Goal: Feedback & Contribution: Contribute content

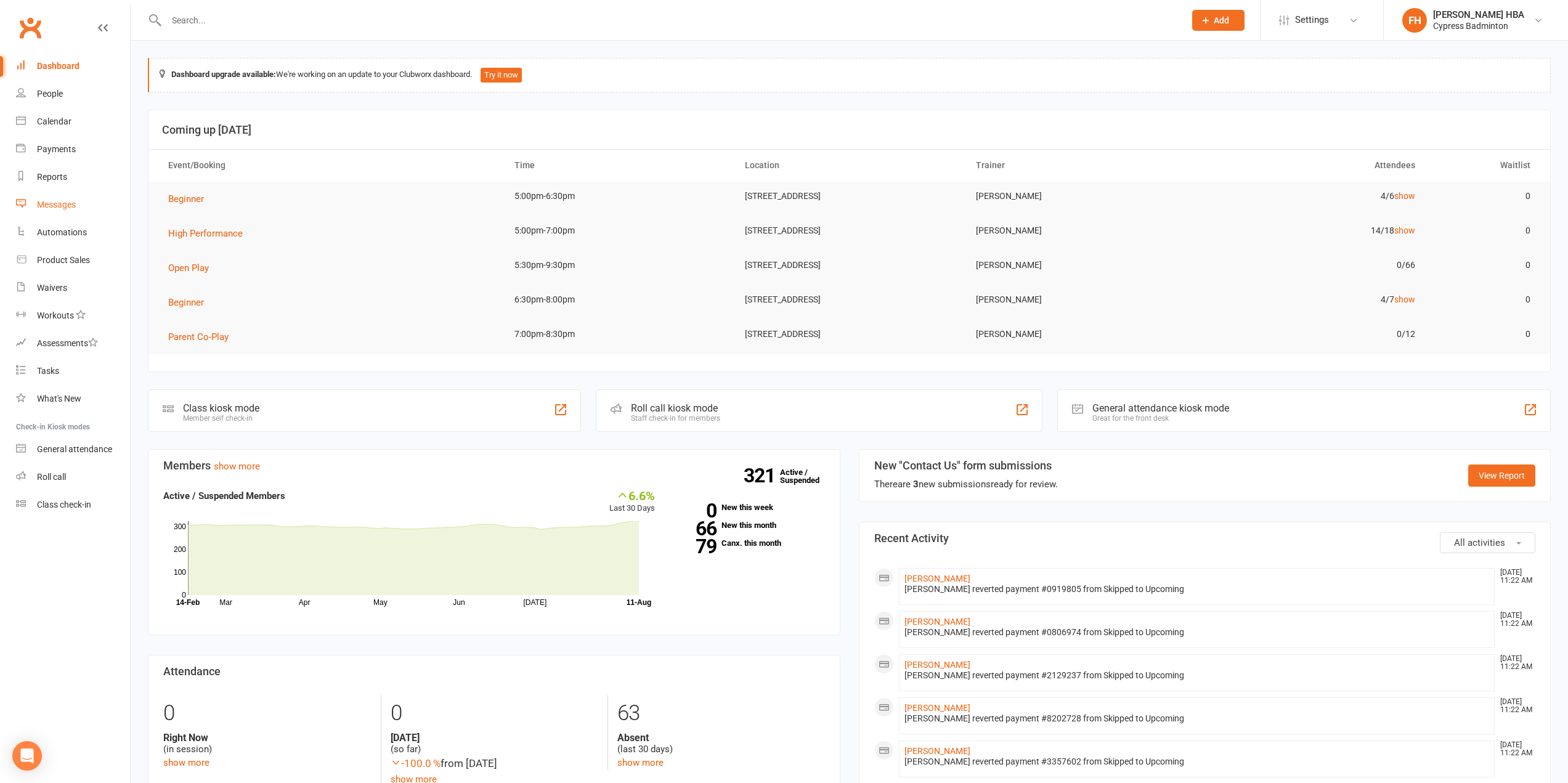
click at [69, 208] on div "Messages" at bounding box center [56, 204] width 39 height 10
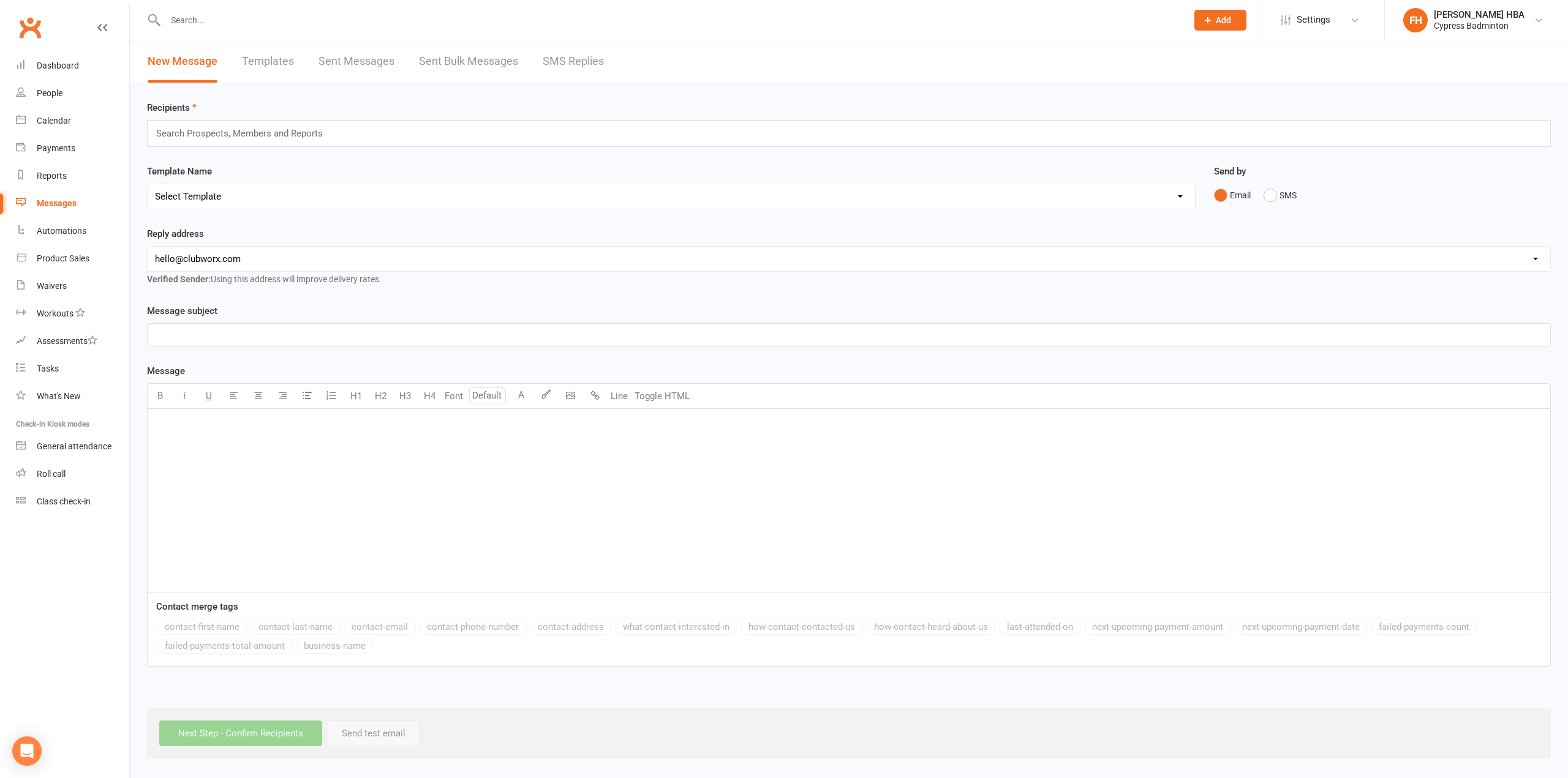
click at [265, 61] on link "Templates" at bounding box center [267, 62] width 52 height 42
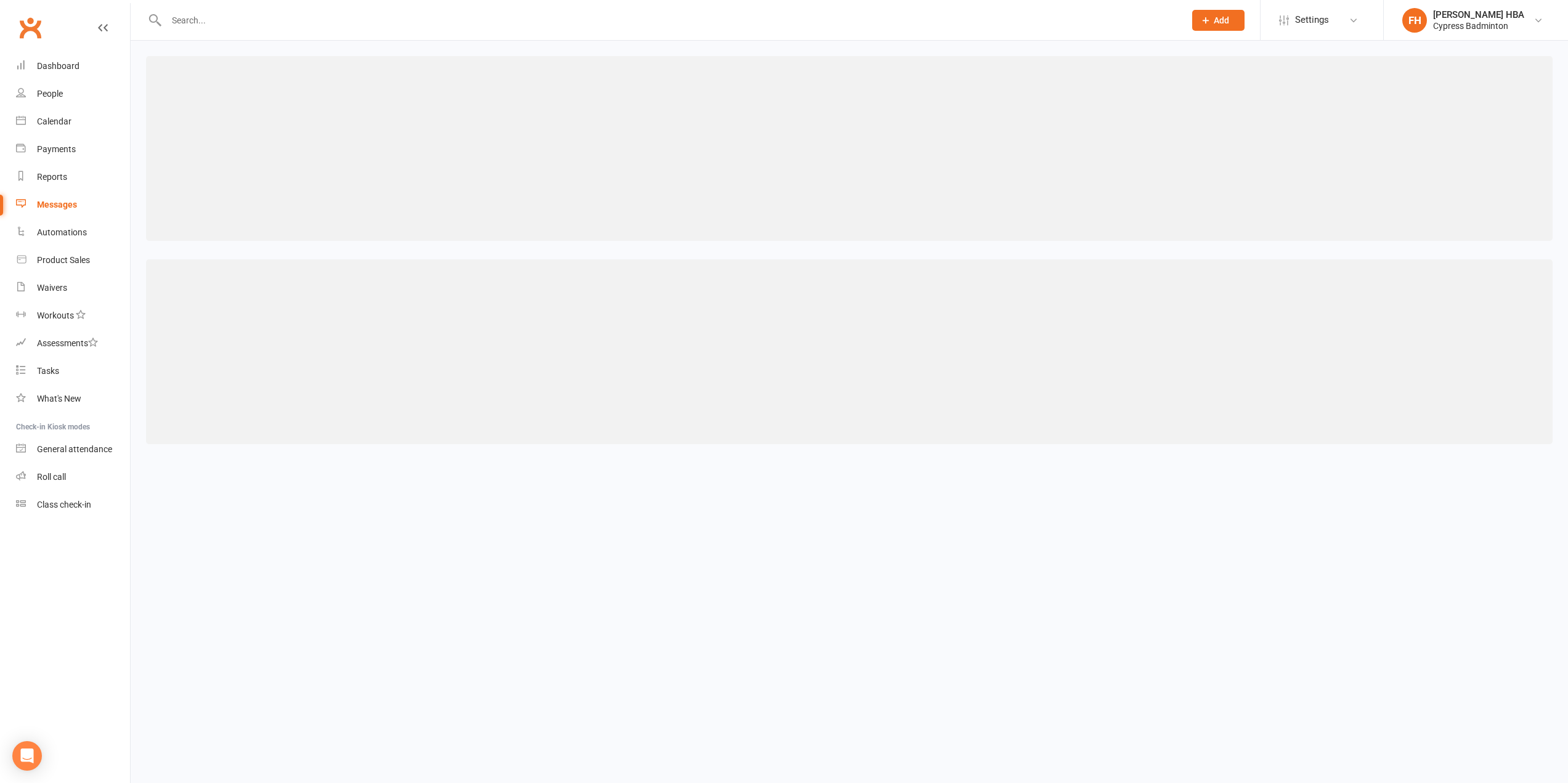
select select "grid"
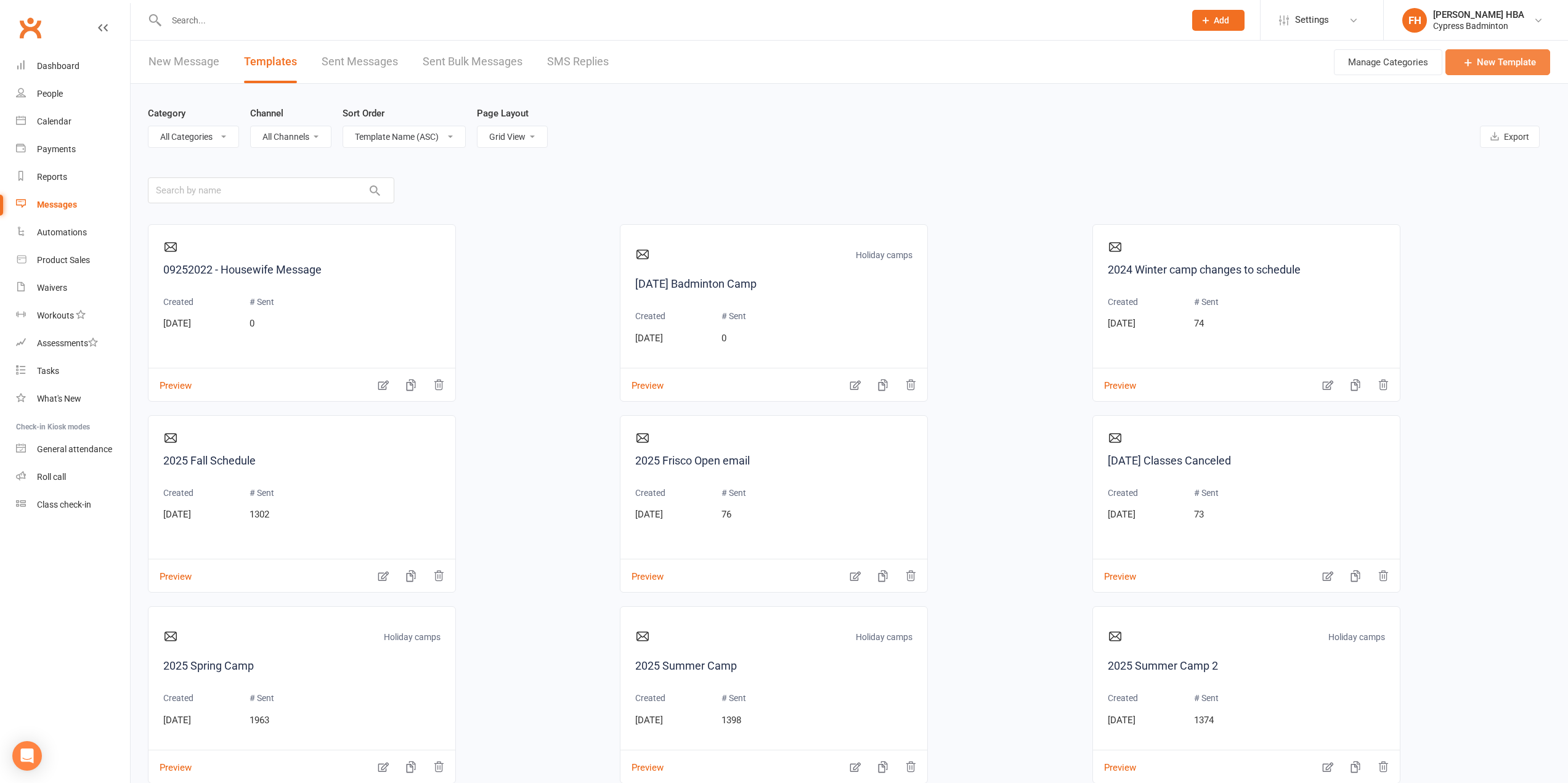
click at [1504, 56] on link "New Template" at bounding box center [1498, 62] width 105 height 26
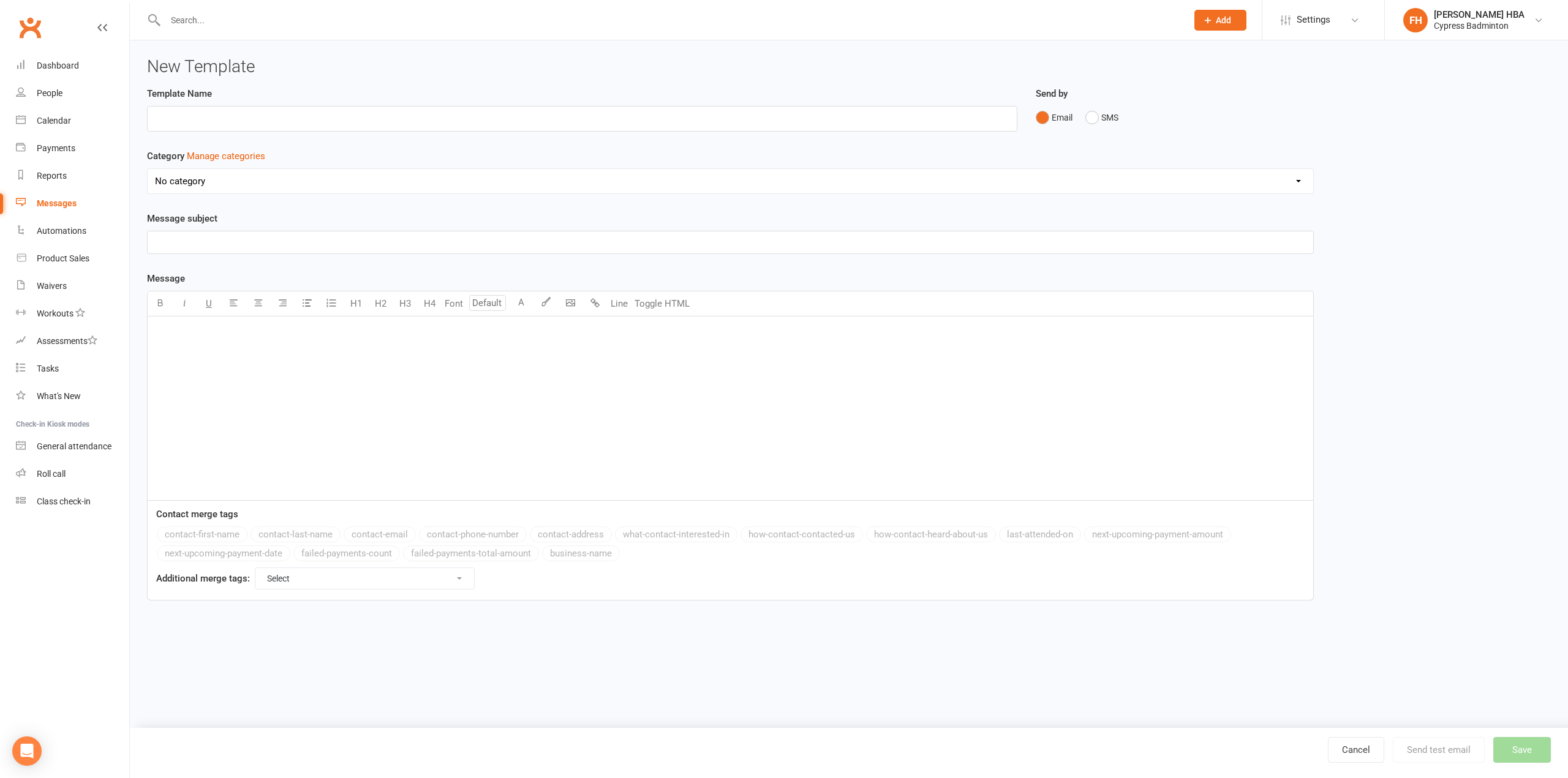
click at [845, 119] on input "text" at bounding box center [582, 119] width 870 height 26
type input "08112025 - Reschedule [DATE] 2:30pm classes to 3pm"
click at [638, 251] on div "﻿" at bounding box center [730, 242] width 1165 height 22
click at [748, 389] on div "﻿" at bounding box center [730, 408] width 1165 height 184
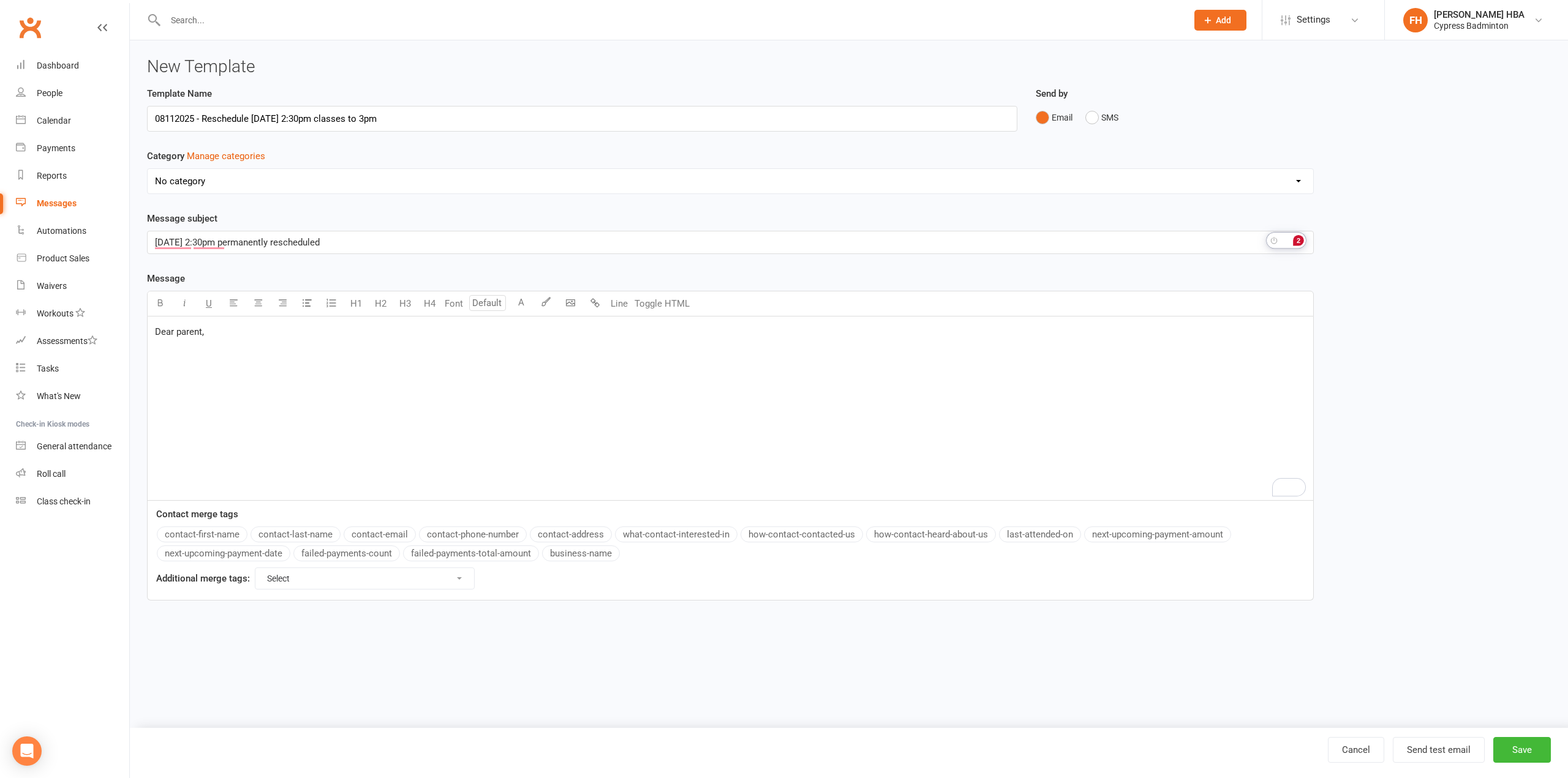
click at [840, 401] on div "Dear parent, ﻿ ﻿" at bounding box center [730, 408] width 1165 height 184
drag, startPoint x: 305, startPoint y: 438, endPoint x: 88, endPoint y: 390, distance: 222.2
click at [88, 390] on ui-view "Prospect Member Non-attending contact Class / event Appointment Task Membership…" at bounding box center [784, 315] width 1568 height 625
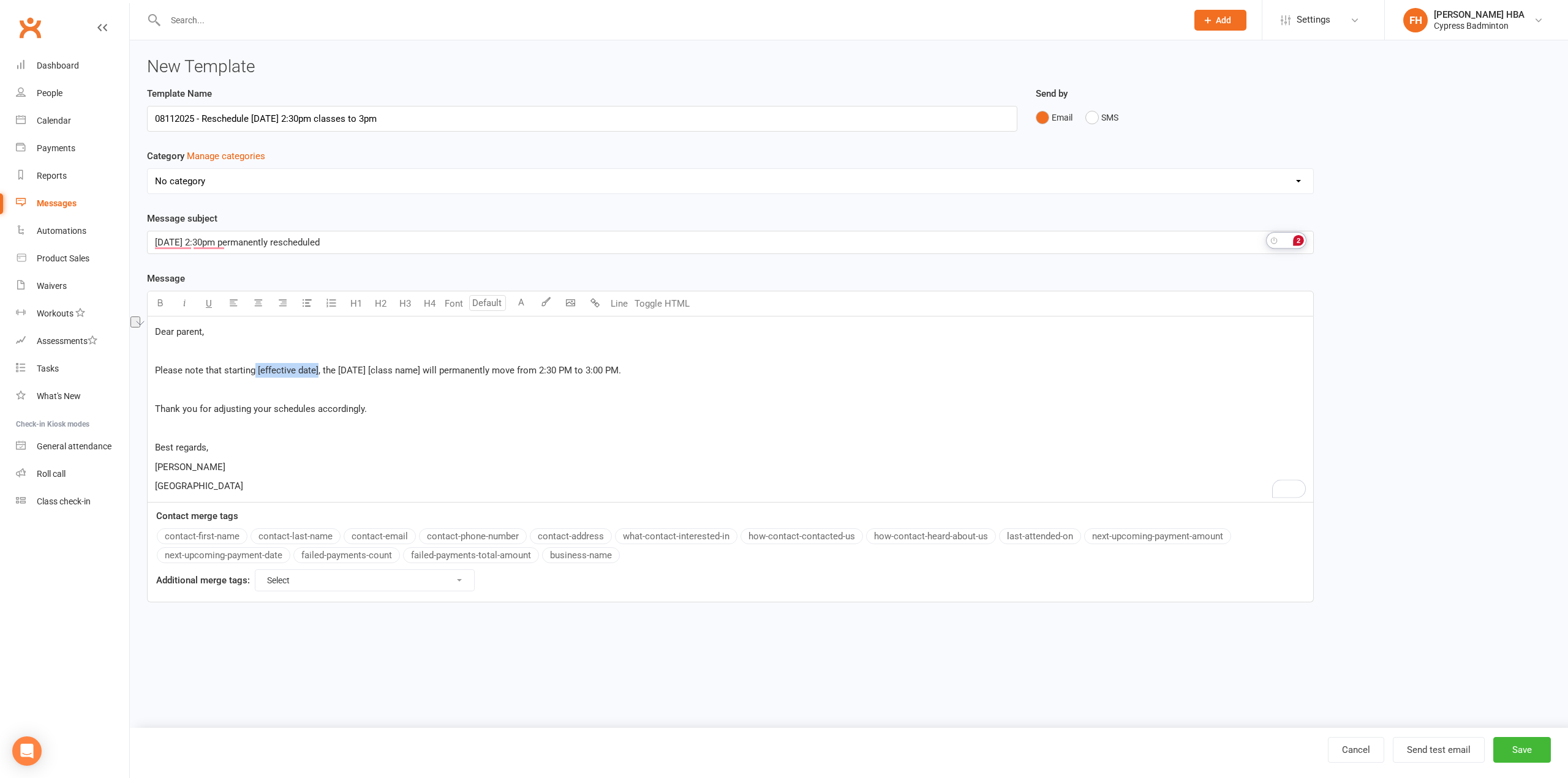
drag, startPoint x: 256, startPoint y: 371, endPoint x: 318, endPoint y: 372, distance: 62.0
click at [318, 372] on span "Please note that starting [effective date], the [DATE] [class name] will perman…" at bounding box center [388, 370] width 466 height 11
drag, startPoint x: 380, startPoint y: 371, endPoint x: 431, endPoint y: 375, distance: 51.2
click at [431, 375] on span "Please note that starting [DATE], the [DATE] [class name] will permanently move…" at bounding box center [371, 370] width 433 height 11
click at [331, 495] on div "Dear parent, ﻿ Please note that starting [DATE], the [DATE] High Performance cl…" at bounding box center [730, 408] width 1165 height 184
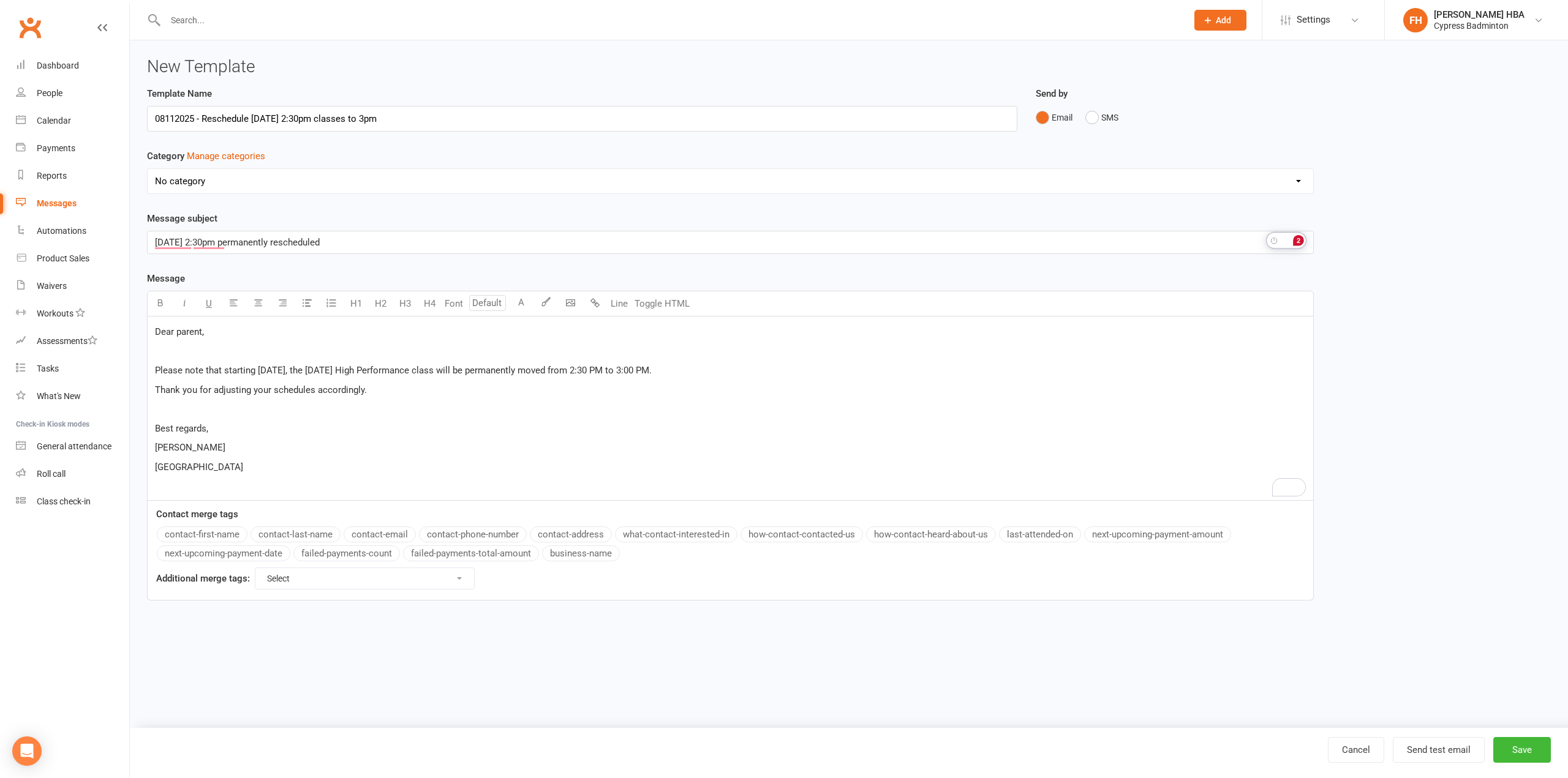
click at [153, 389] on div "Dear parent, ﻿ Please note that starting [DATE], the [DATE] High Performance cl…" at bounding box center [730, 408] width 1165 height 184
drag, startPoint x: 346, startPoint y: 479, endPoint x: 344, endPoint y: 450, distance: 29.1
click at [344, 450] on div "Dear parent, ﻿ Please note that starting [DATE], the [DATE] High Performance cl…" at bounding box center [730, 408] width 1165 height 184
click at [153, 449] on div "Dear parent, ﻿ Please note that starting [DATE], the [DATE] High Performance cl…" at bounding box center [730, 408] width 1165 height 184
click at [1539, 751] on button "Save" at bounding box center [1521, 750] width 58 height 26
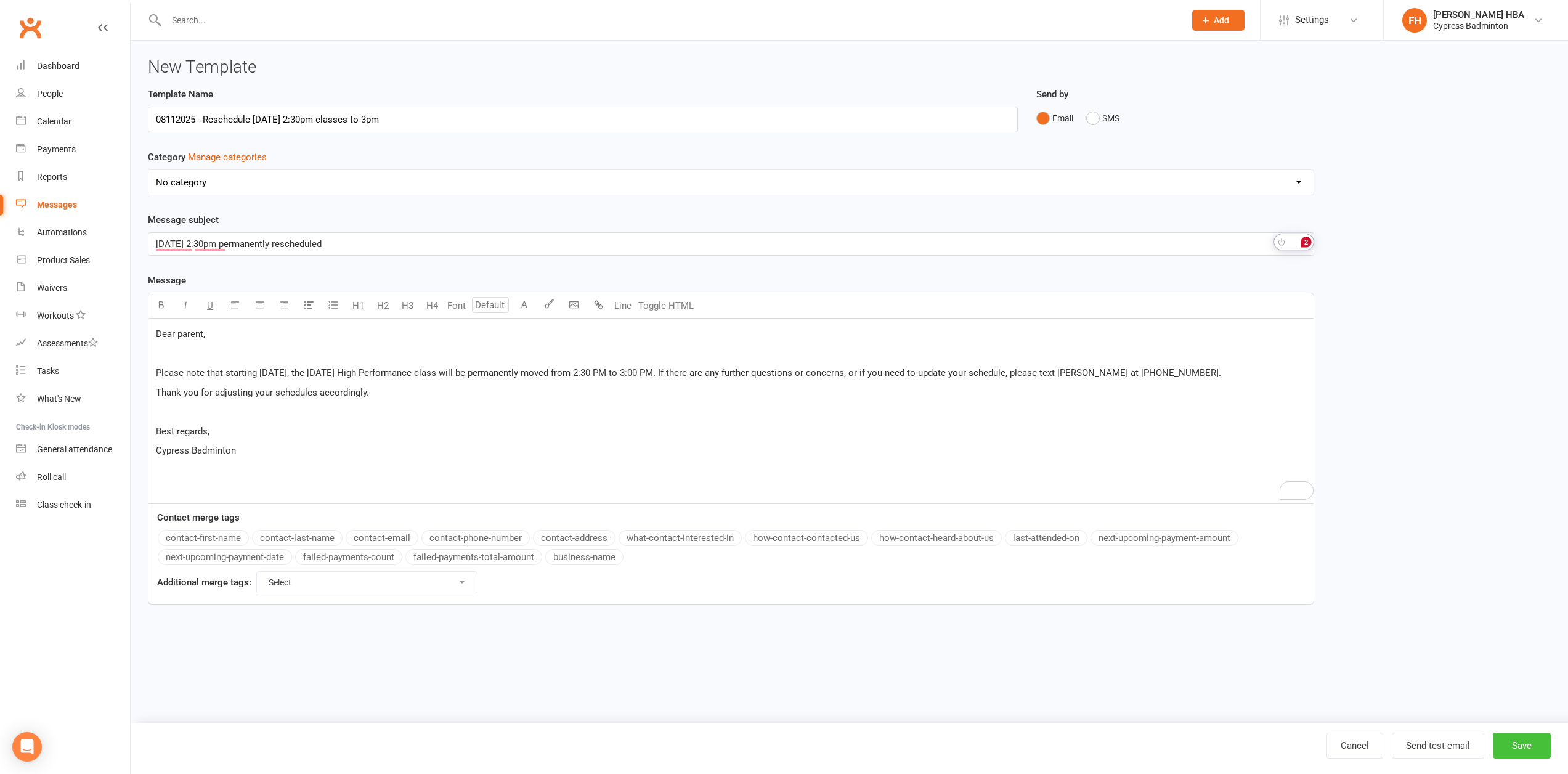
select select "grid"
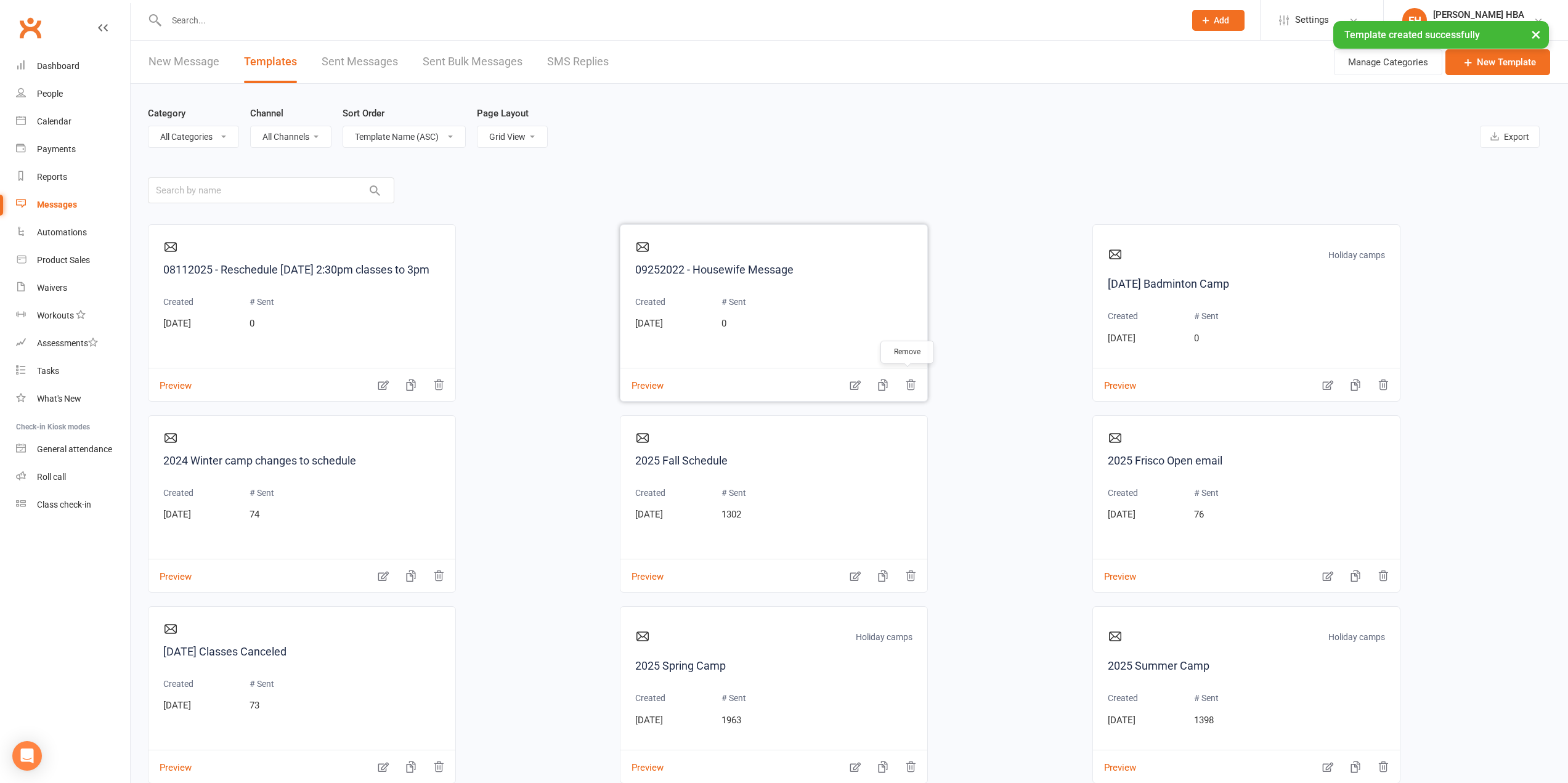
click at [904, 384] on icon "button" at bounding box center [910, 385] width 12 height 12
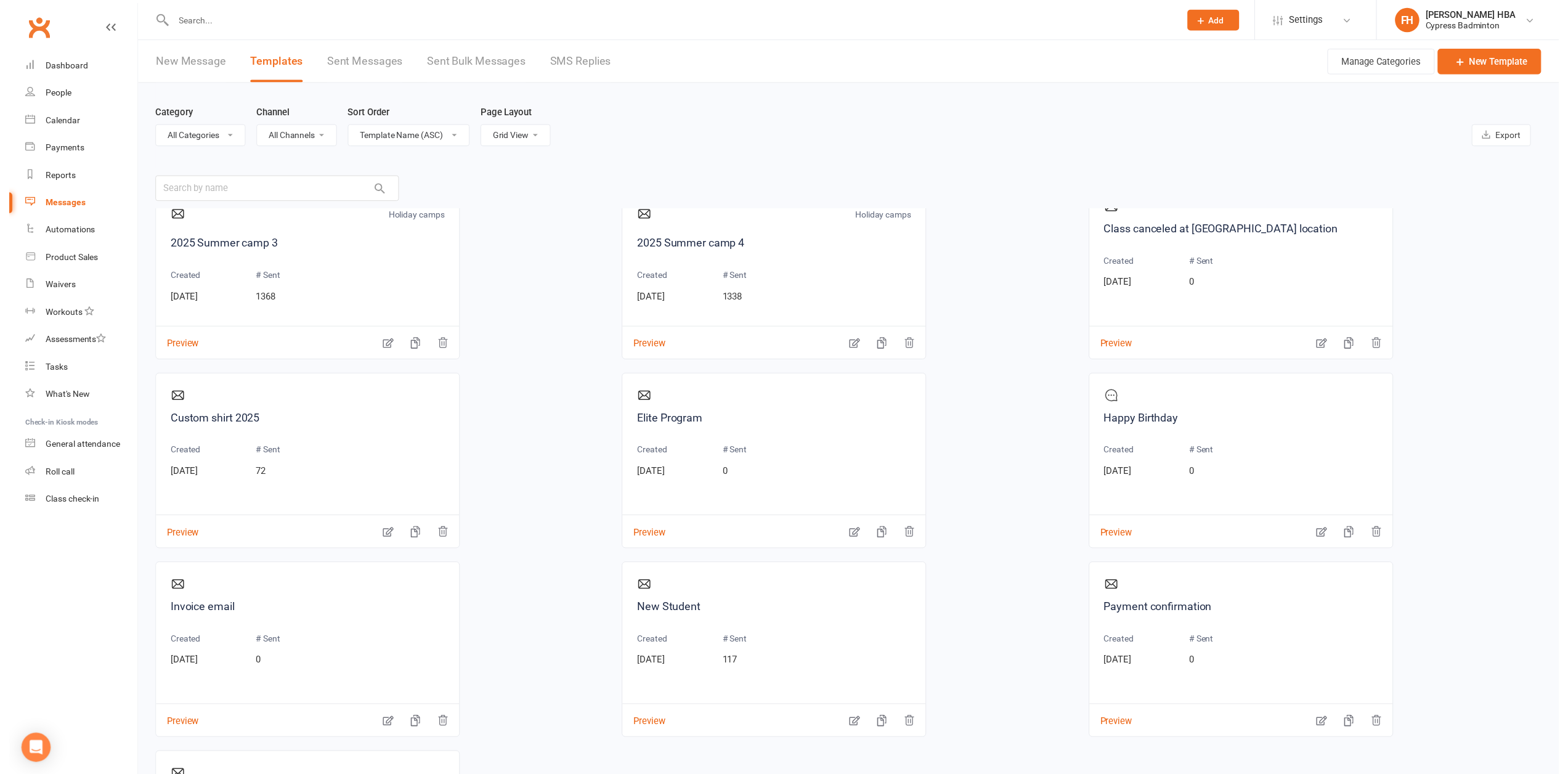
scroll to position [616, 0]
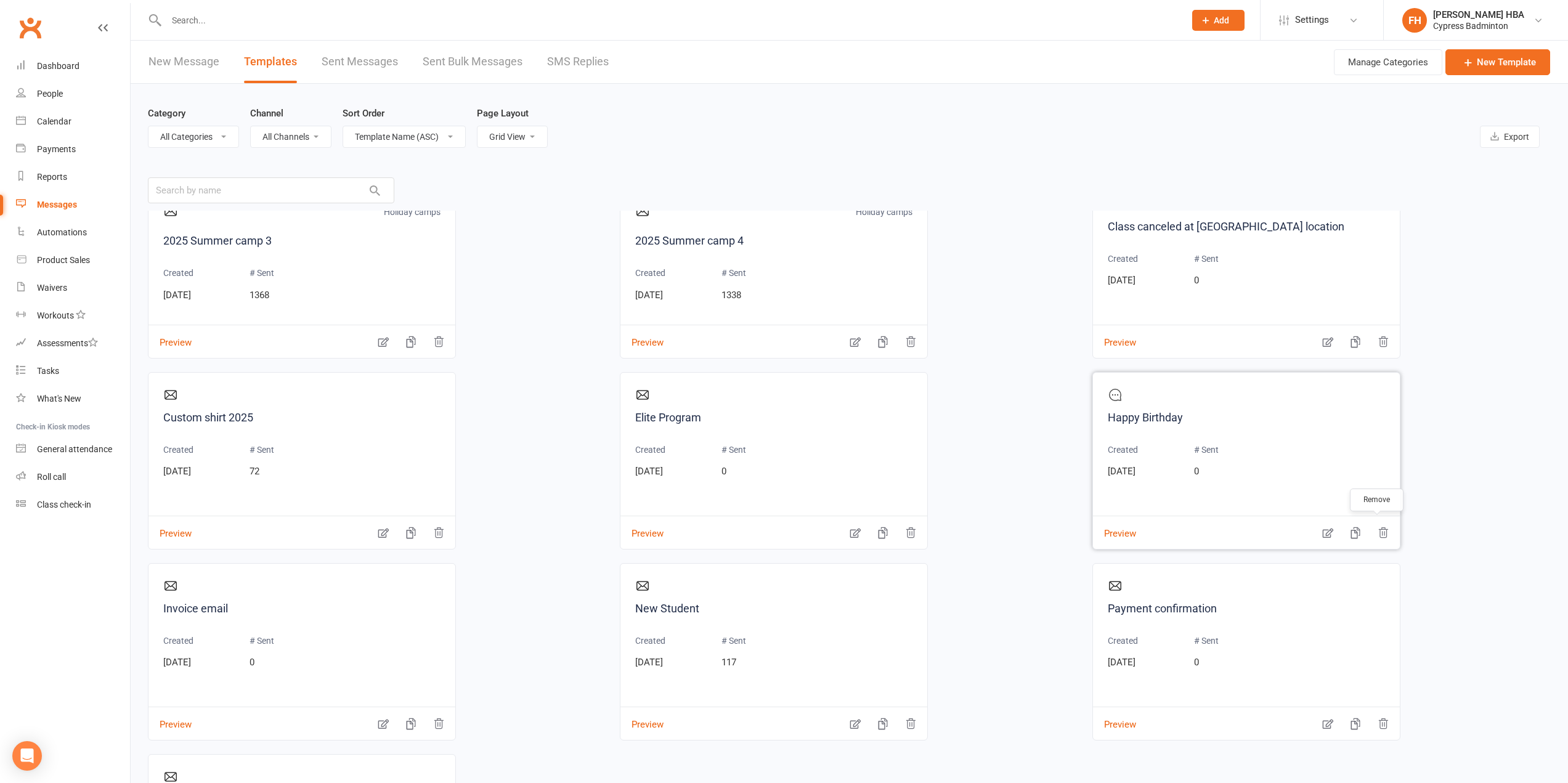
click at [1381, 532] on icon "button" at bounding box center [1383, 533] width 12 height 12
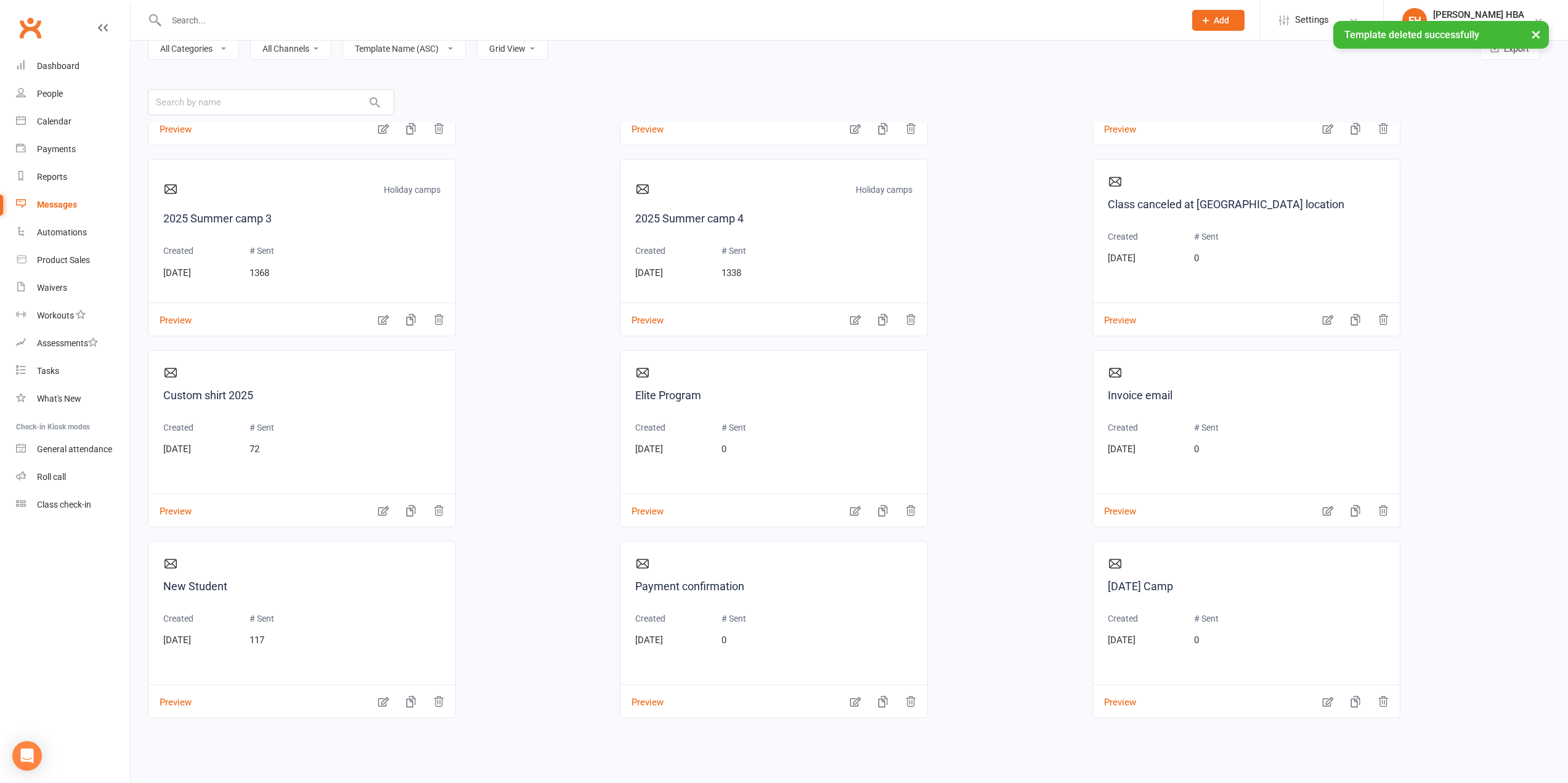
scroll to position [89, 0]
click at [910, 702] on icon "button" at bounding box center [910, 701] width 8 height 10
click at [907, 704] on icon "button" at bounding box center [910, 701] width 12 height 12
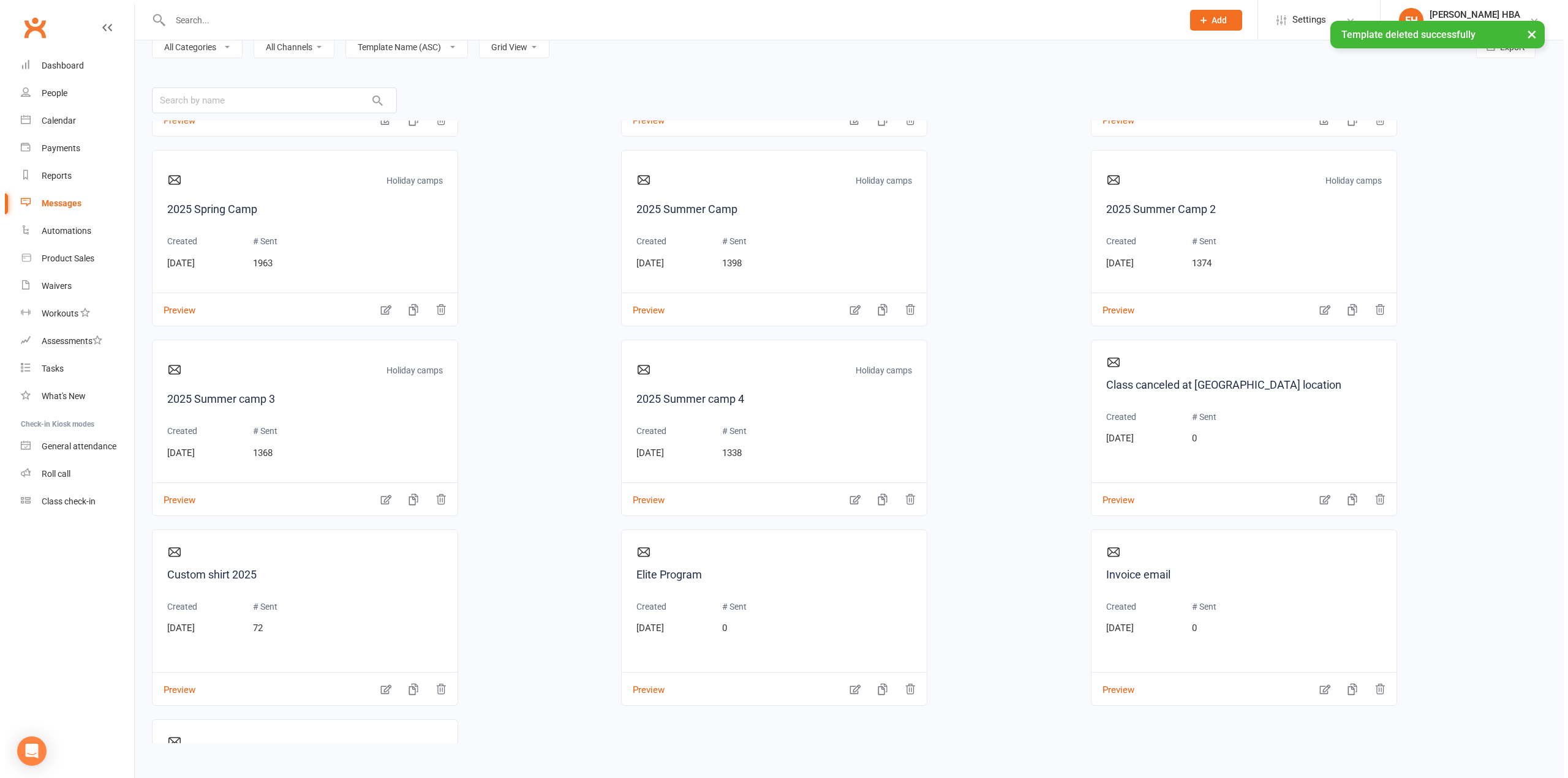
scroll to position [363, 0]
click at [640, 689] on button "Preview" at bounding box center [638, 682] width 43 height 13
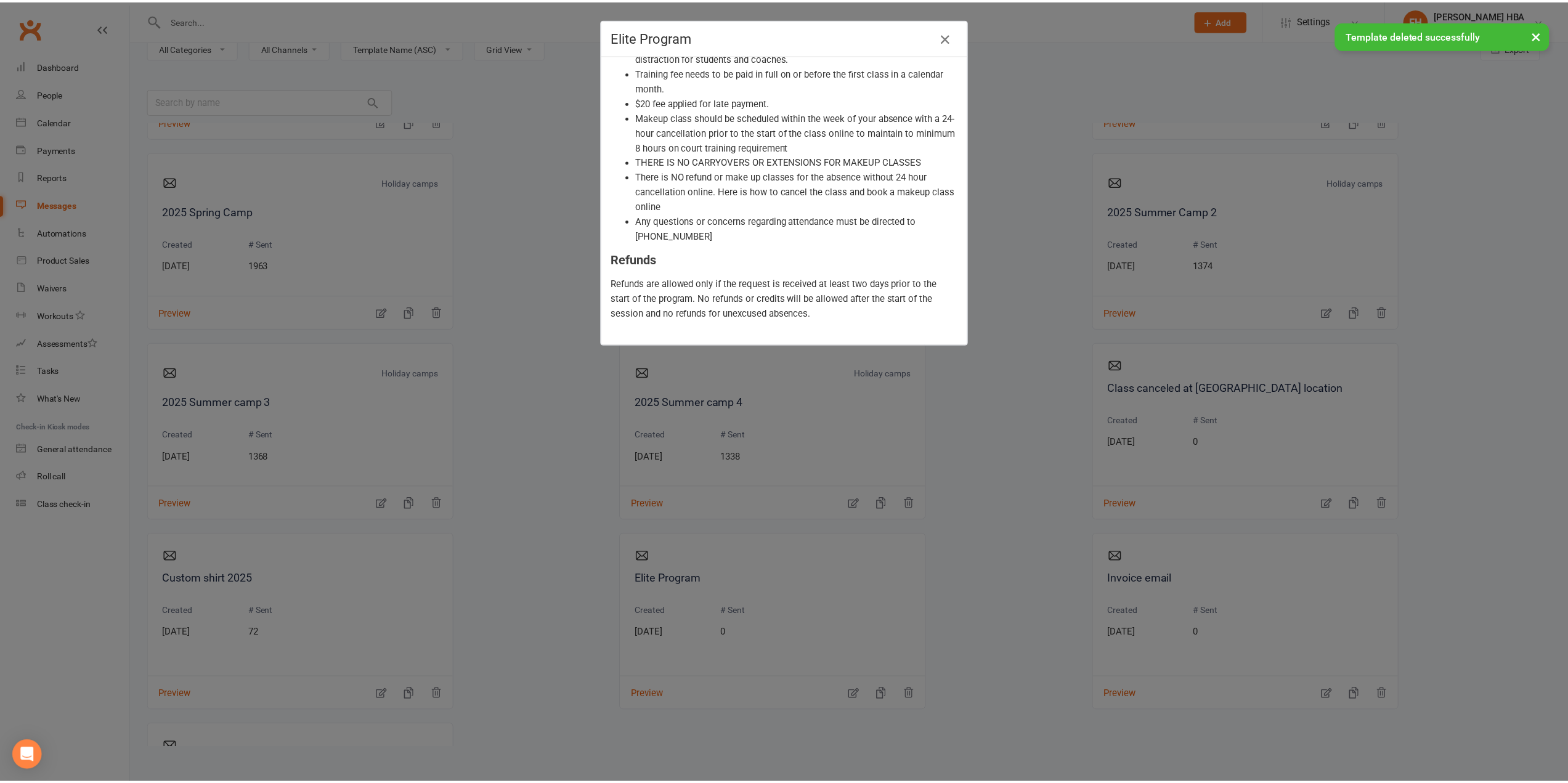
scroll to position [702, 0]
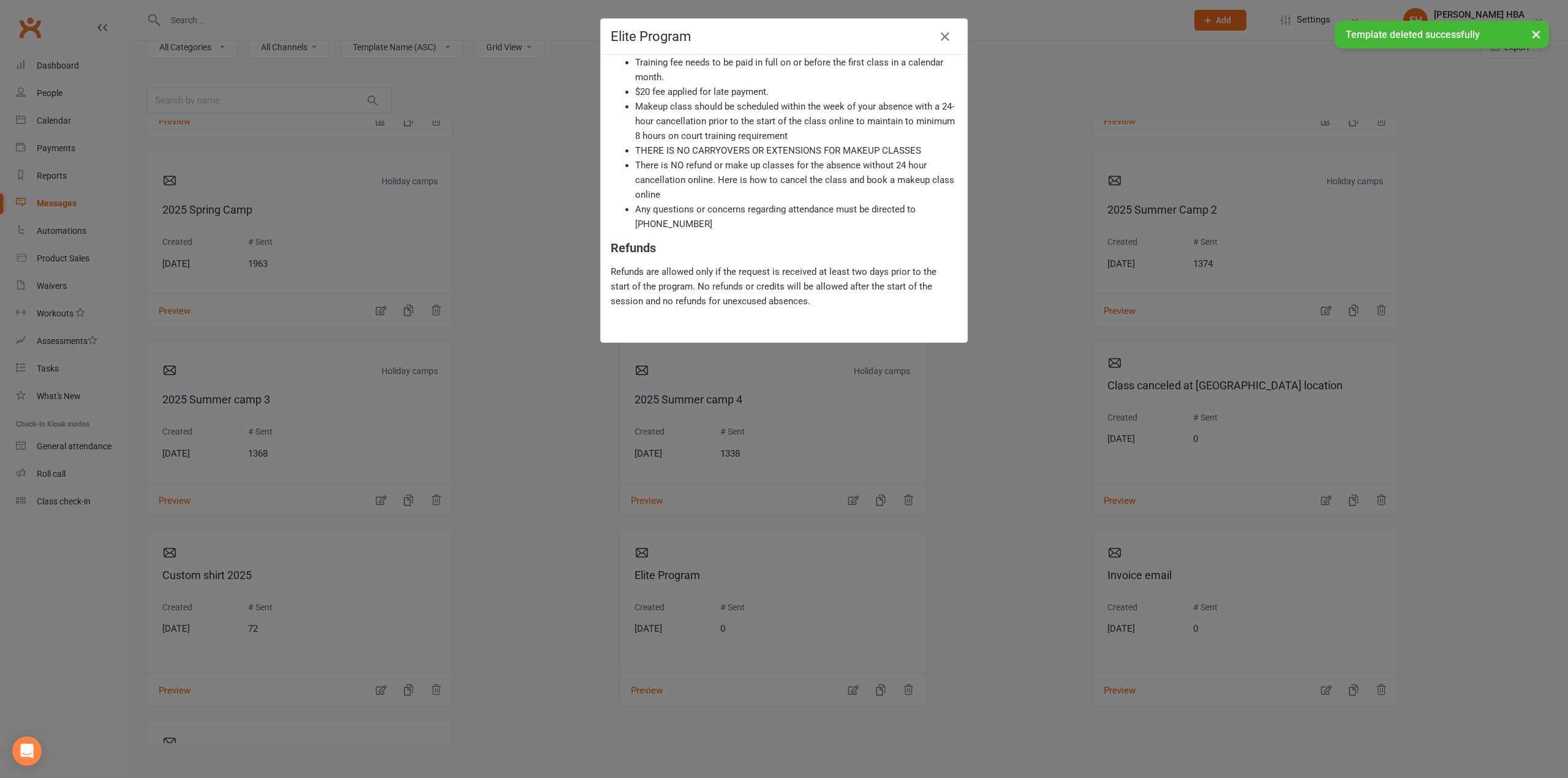
click at [945, 21] on div "× Template deleted successfully" at bounding box center [776, 21] width 1551 height 0
click at [941, 44] on body "Prospect Member Non-attending contact Class / event Appointment Task Membership…" at bounding box center [784, 338] width 1568 height 846
click at [941, 42] on icon "button" at bounding box center [945, 37] width 15 height 15
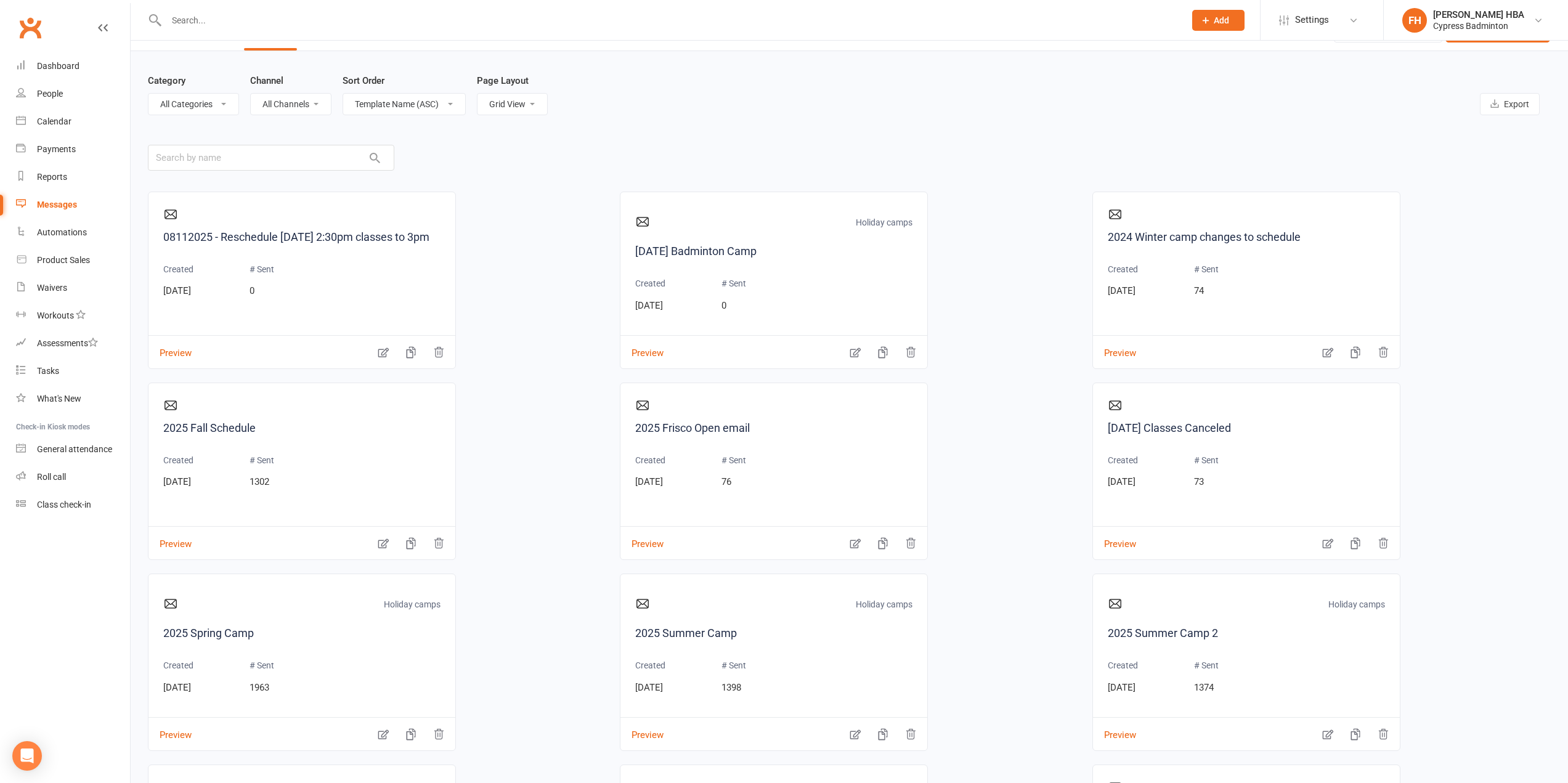
scroll to position [0, 0]
